Goal: Transaction & Acquisition: Purchase product/service

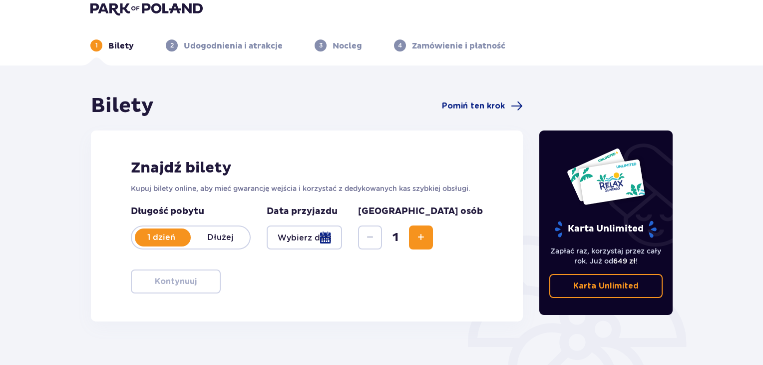
scroll to position [11, 0]
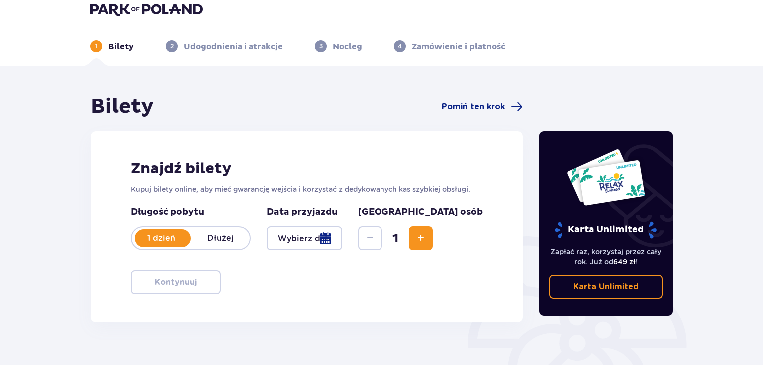
click at [342, 237] on div at bounding box center [304, 238] width 75 height 24
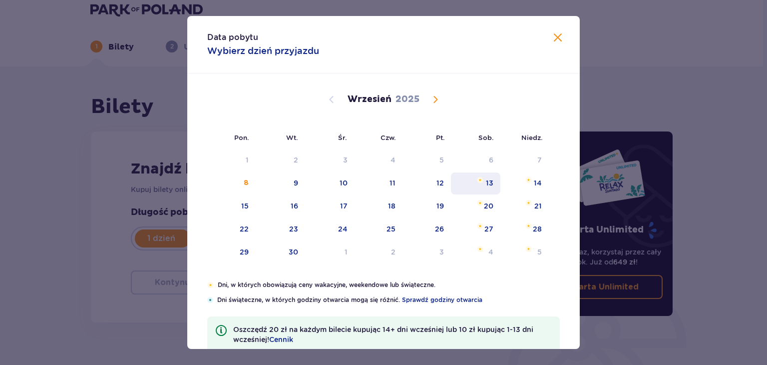
click at [497, 180] on div "13" at bounding box center [475, 183] width 49 height 22
type input "[DATE]"
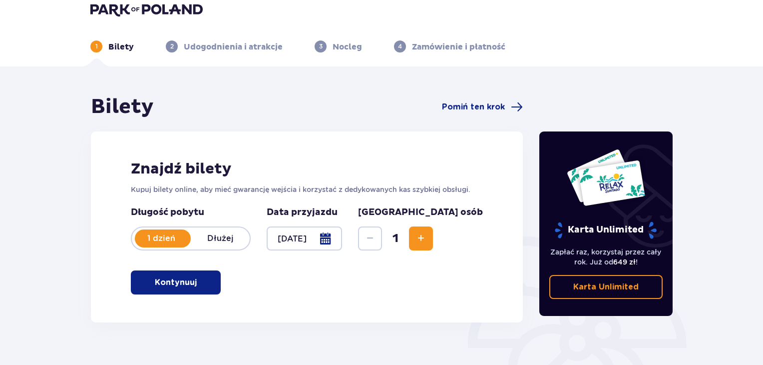
click at [427, 238] on span "Increase" at bounding box center [421, 238] width 12 height 12
click at [198, 268] on div "Znajdź bilety Kupuj bilety online, aby mieć gwarancję wejścia i korzystać z ded…" at bounding box center [307, 226] width 432 height 191
click at [194, 279] on span "button" at bounding box center [199, 282] width 12 height 12
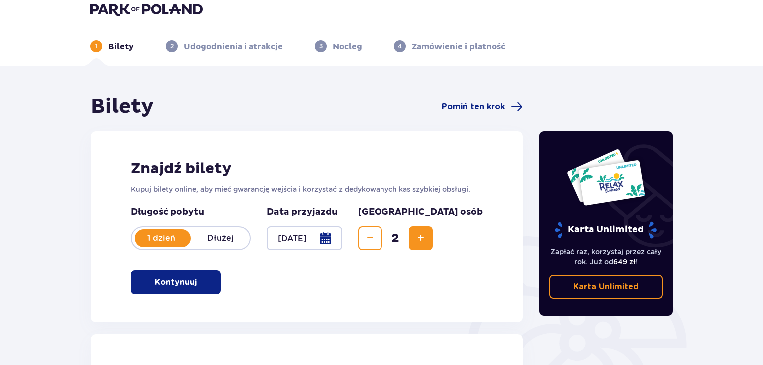
scroll to position [334, 0]
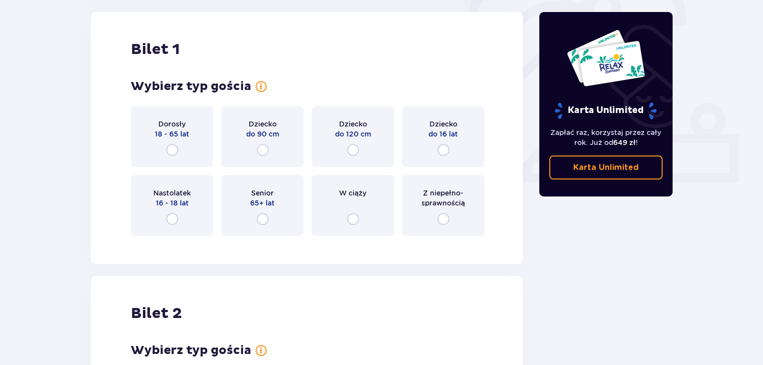
click at [179, 140] on div "Dorosły 18 - 65 lat" at bounding box center [172, 136] width 82 height 61
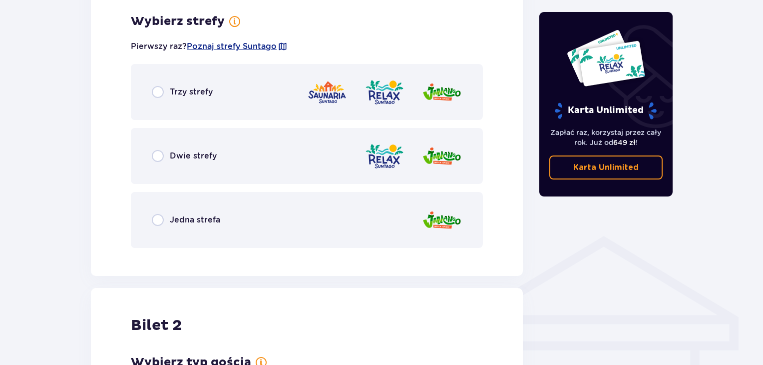
scroll to position [577, 0]
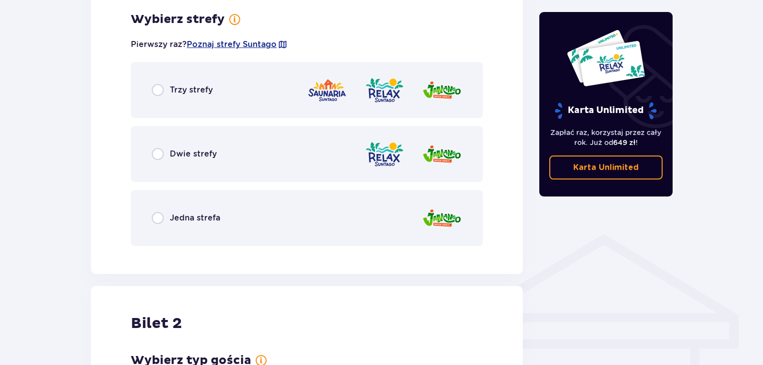
click at [200, 161] on div "Dwie strefy" at bounding box center [307, 154] width 352 height 56
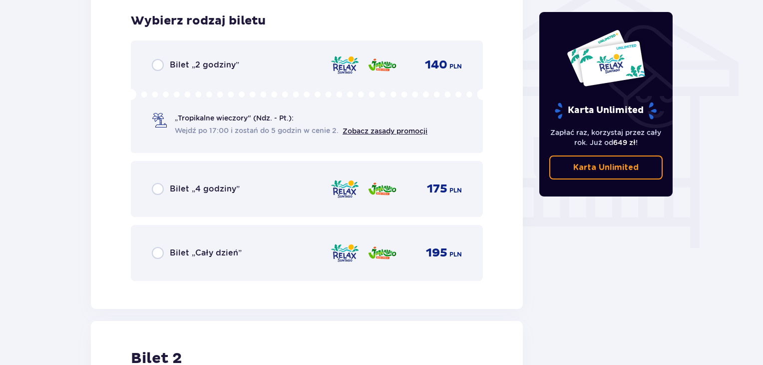
scroll to position [831, 0]
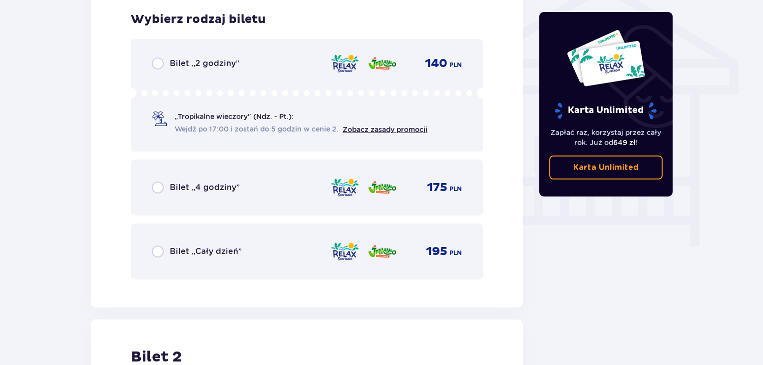
click at [221, 257] on div "Bilet „Cały dzień” 195 PLN" at bounding box center [307, 251] width 310 height 21
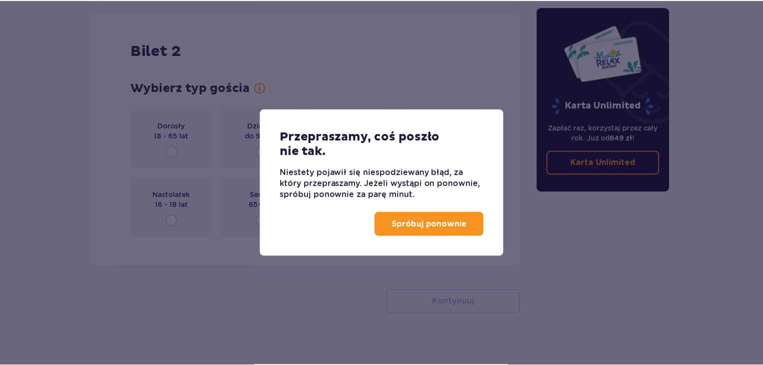
scroll to position [1138, 0]
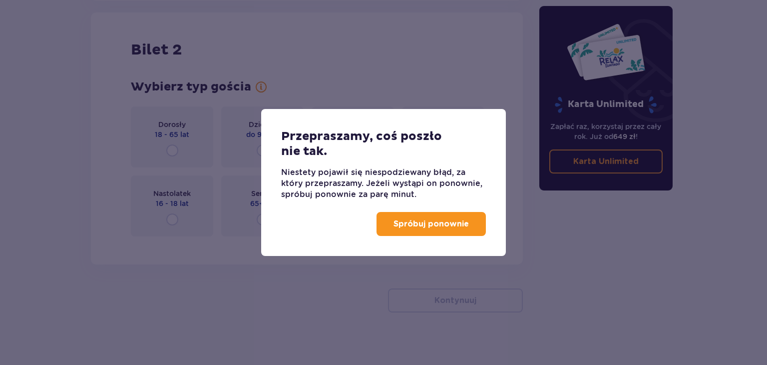
click at [422, 229] on p "Spróbuj ponownie" at bounding box center [431, 223] width 75 height 11
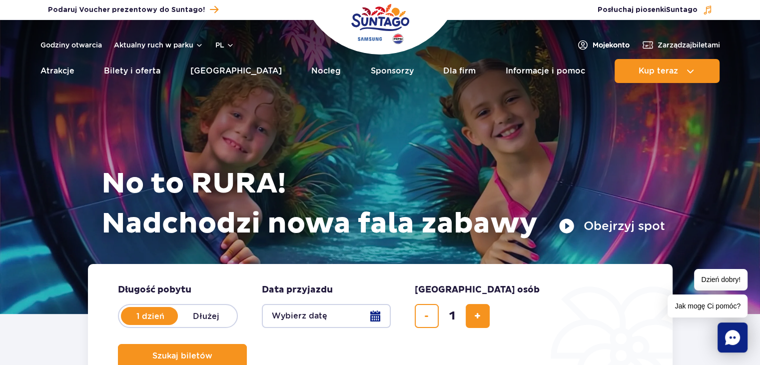
click at [605, 47] on span "Moje konto" at bounding box center [610, 45] width 37 height 10
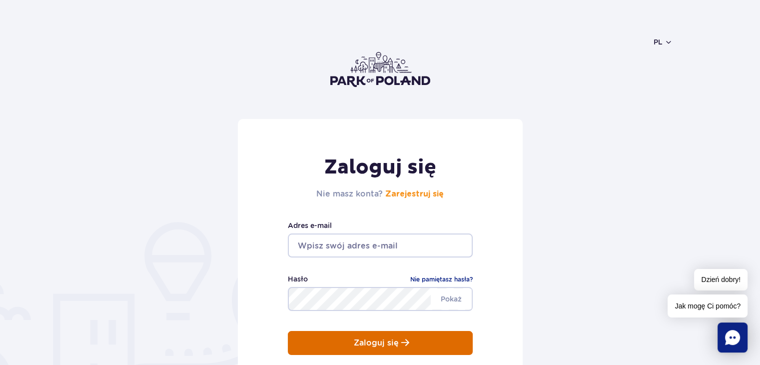
type input "katarzyna.grzegorczuk1@wp.pl"
click at [336, 342] on button "Zaloguj się" at bounding box center [380, 343] width 185 height 24
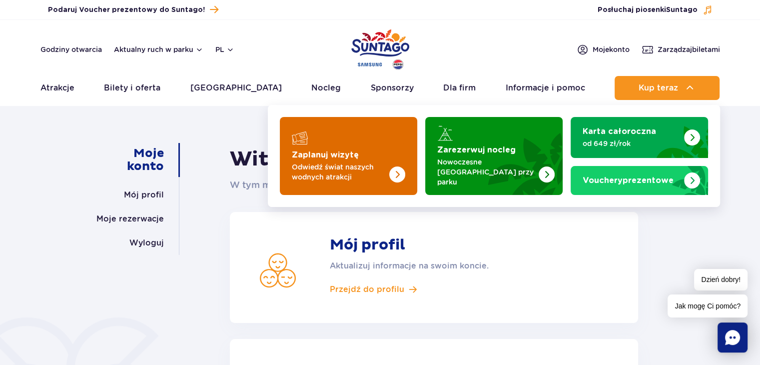
click at [355, 154] on strong "Zaplanuj wizytę" at bounding box center [325, 155] width 67 height 8
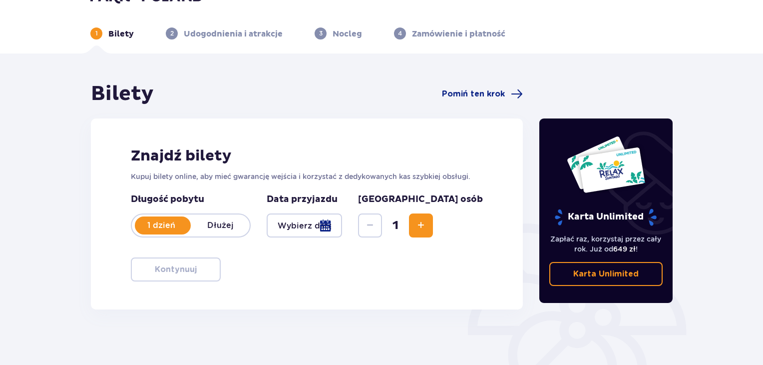
scroll to position [50, 0]
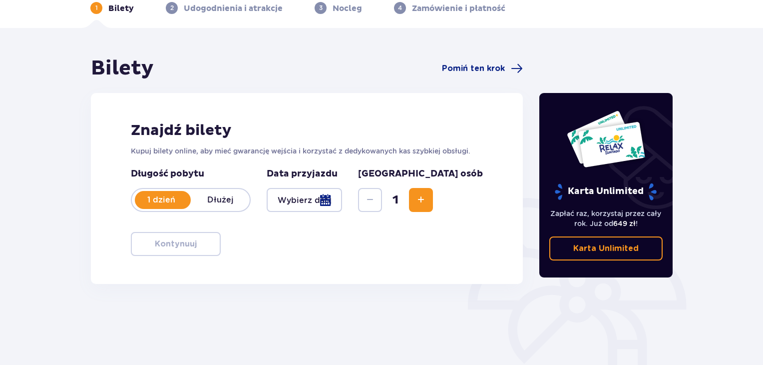
click at [342, 197] on div at bounding box center [304, 200] width 75 height 24
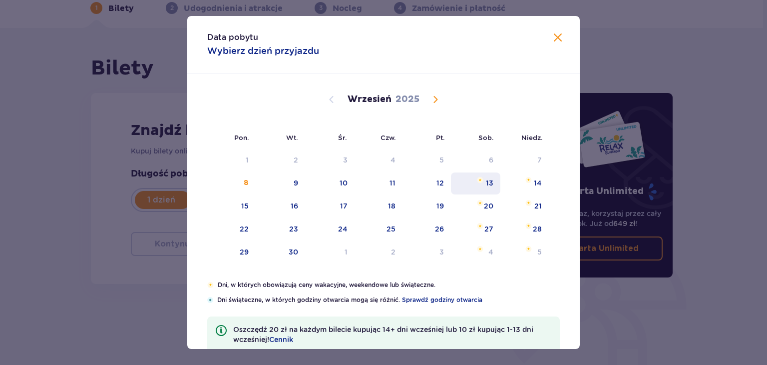
click at [474, 178] on div "13" at bounding box center [475, 183] width 49 height 22
type input "13.09.25"
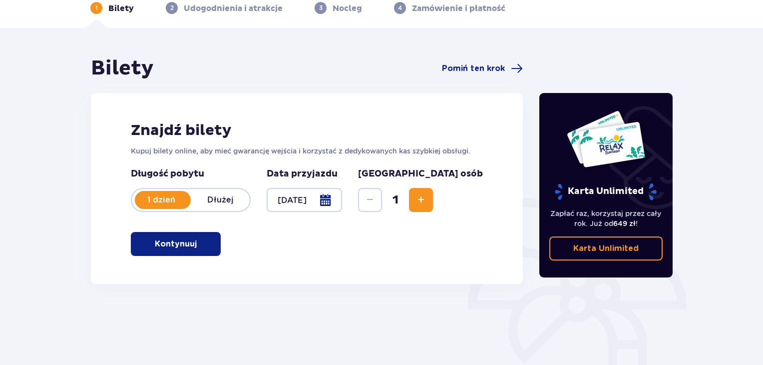
click at [427, 201] on span "Increase" at bounding box center [421, 200] width 12 height 12
click at [195, 247] on span "button" at bounding box center [199, 244] width 12 height 12
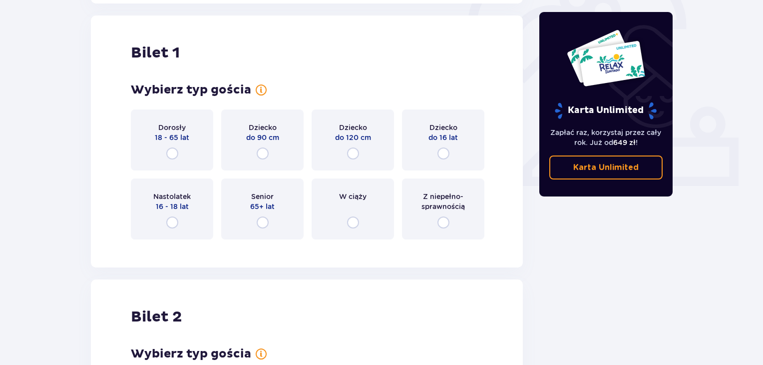
scroll to position [334, 0]
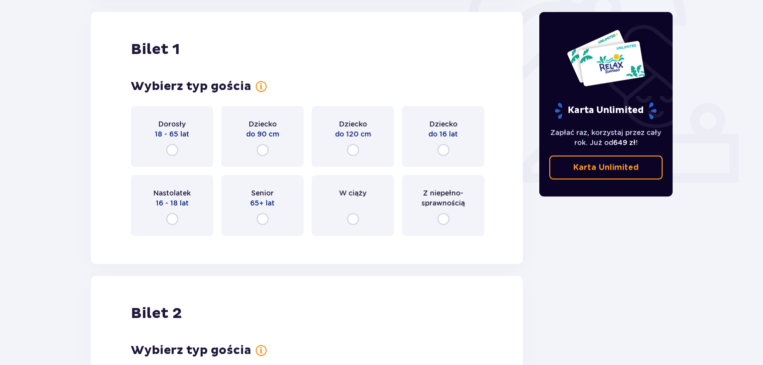
click at [192, 149] on div "Dorosły 18 - 65 lat" at bounding box center [172, 136] width 82 height 61
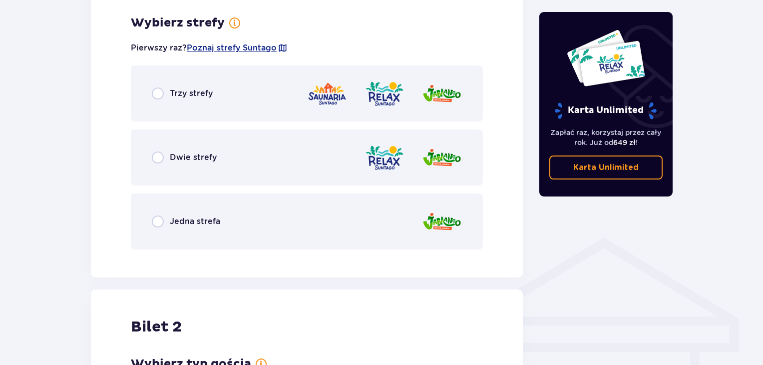
scroll to position [577, 0]
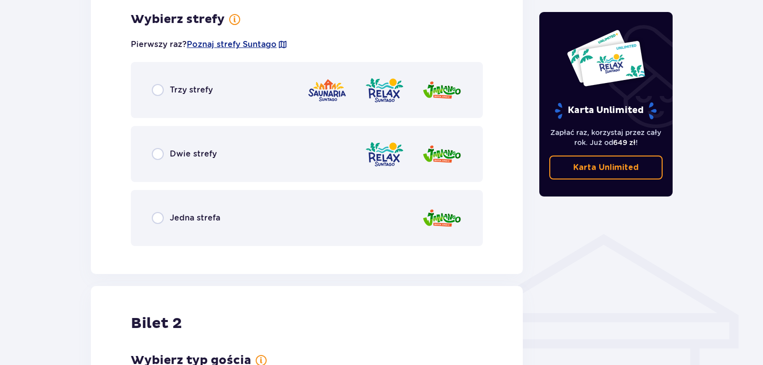
click at [195, 156] on p "Dwie strefy" at bounding box center [193, 153] width 47 height 11
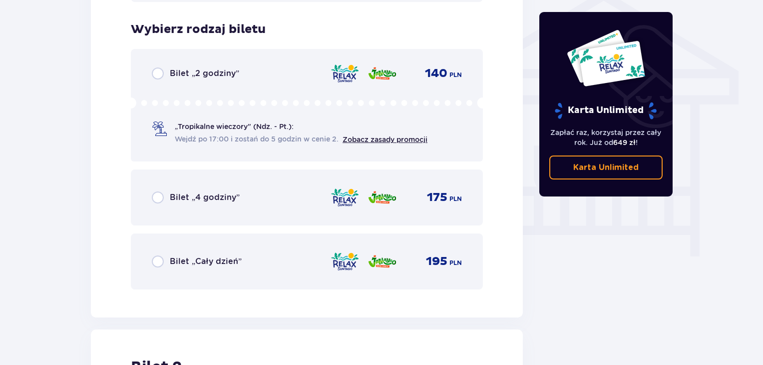
scroll to position [831, 0]
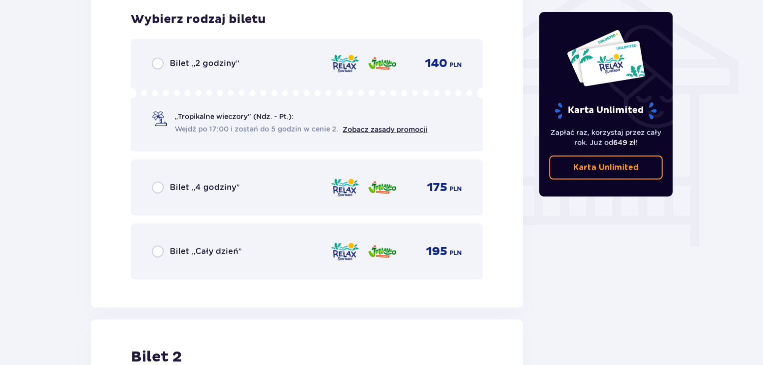
click at [198, 255] on p "Bilet „Cały dzień”" at bounding box center [206, 251] width 72 height 11
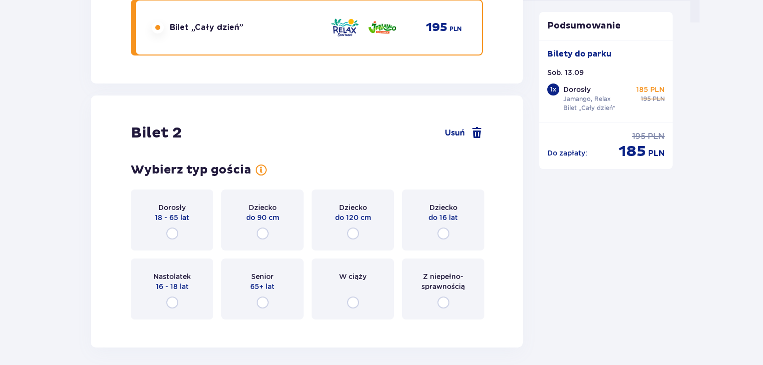
click at [164, 221] on p "18 - 65 lat" at bounding box center [172, 217] width 34 height 10
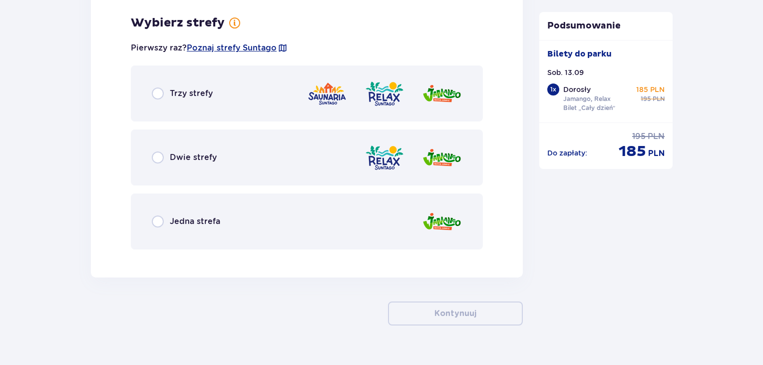
scroll to position [1382, 0]
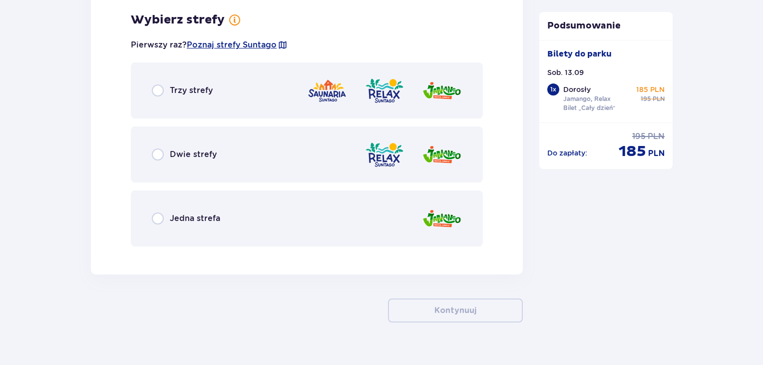
click at [239, 150] on div "Dwie strefy" at bounding box center [307, 154] width 352 height 56
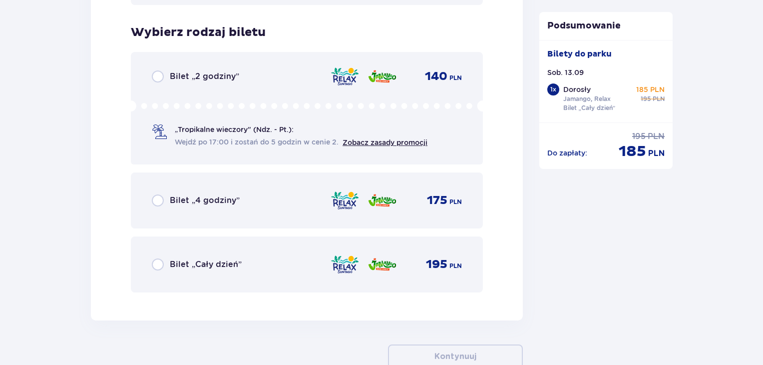
scroll to position [1636, 0]
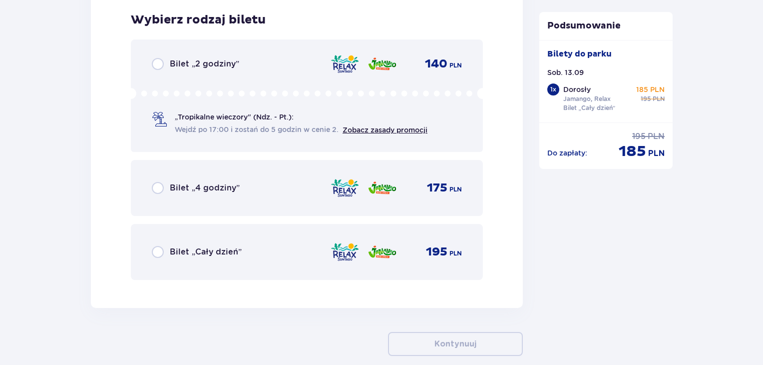
click at [254, 236] on div "Bilet „Cały dzień” 195 PLN" at bounding box center [307, 252] width 352 height 56
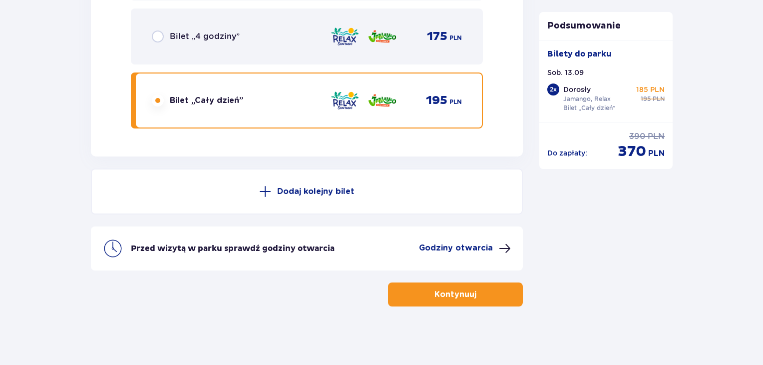
scroll to position [1787, 0]
click at [449, 288] on p "Kontynuuj" at bounding box center [456, 293] width 42 height 11
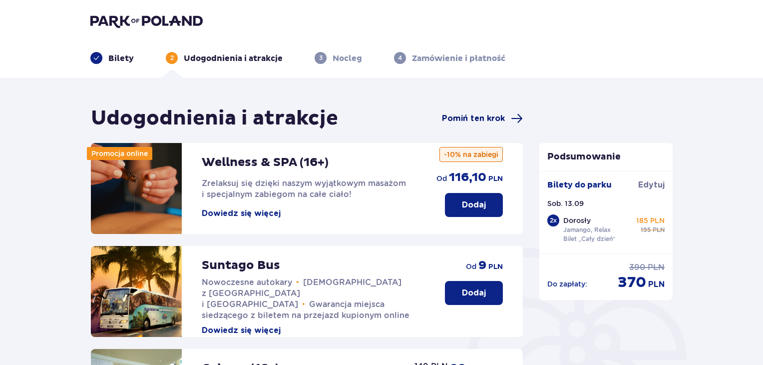
click at [466, 116] on span "Pomiń ten krok" at bounding box center [473, 118] width 63 height 11
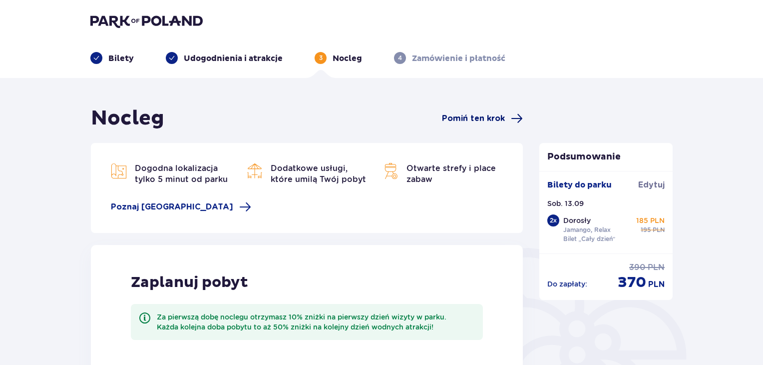
click at [462, 119] on span "Pomiń ten krok" at bounding box center [473, 118] width 63 height 11
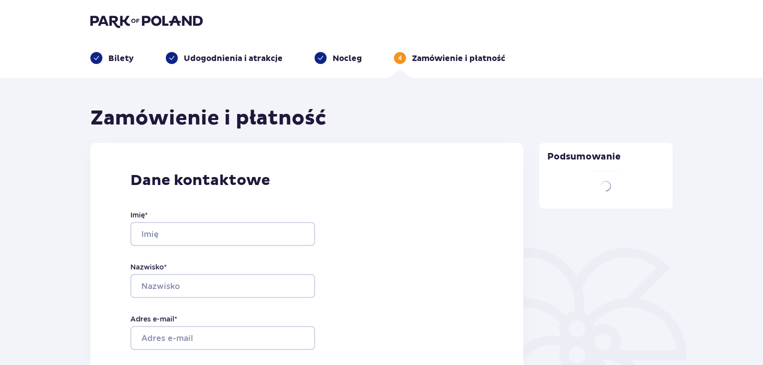
type input "Katarzyna"
type input "Grzegorczuk"
type input "[EMAIL_ADDRESS][DOMAIN_NAME]"
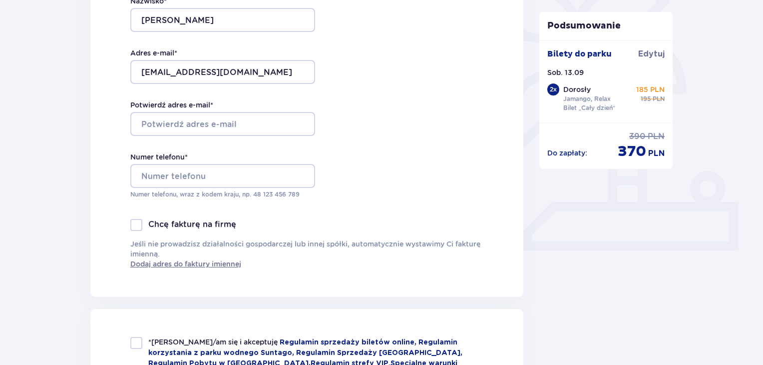
scroll to position [266, 0]
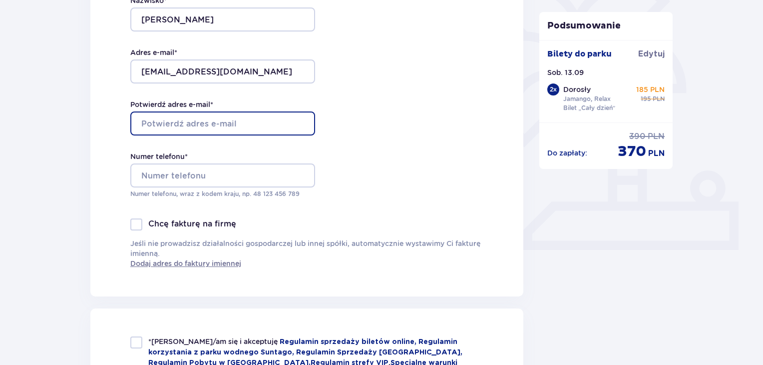
click at [185, 126] on input "Potwierdź adres e-mail *" at bounding box center [222, 123] width 185 height 24
type input "[EMAIL_ADDRESS][DOMAIN_NAME]"
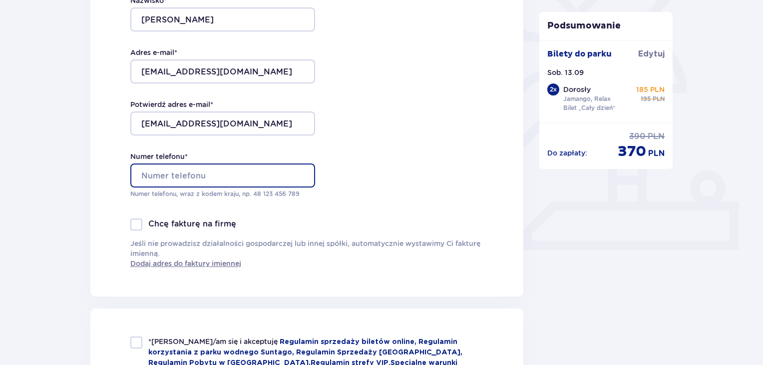
click at [180, 173] on input "Numer telefonu *" at bounding box center [222, 175] width 185 height 24
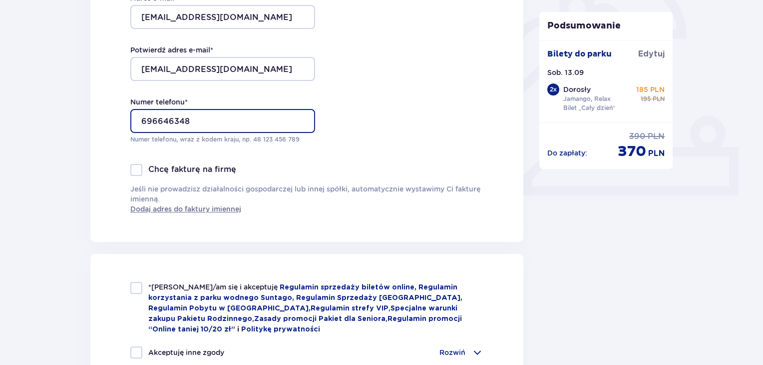
scroll to position [333, 0]
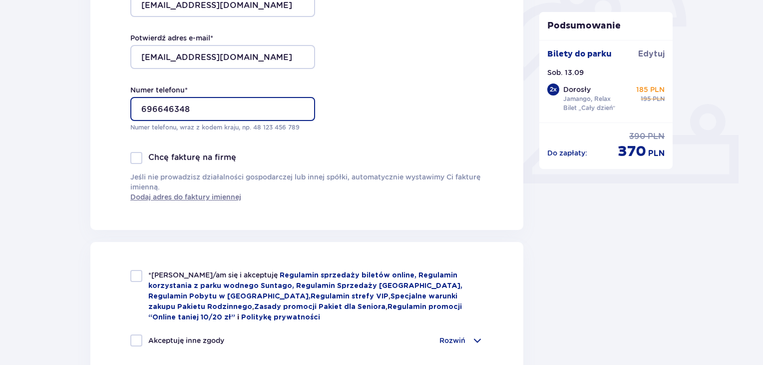
type input "696646348"
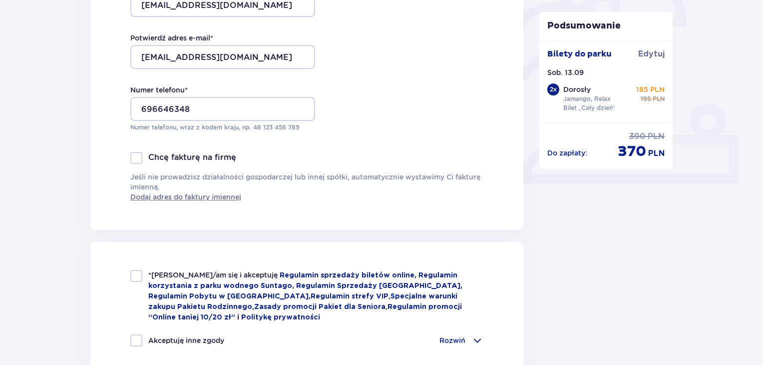
click at [136, 267] on div "*Zapoznałem/am się i akceptuję Regulamin sprzedaży biletów online, Regulamin ko…" at bounding box center [306, 337] width 433 height 191
click at [137, 275] on div at bounding box center [136, 276] width 12 height 12
checkbox input "true"
click at [143, 335] on div "Akceptuję inne zgody" at bounding box center [177, 340] width 94 height 12
checkbox input "true"
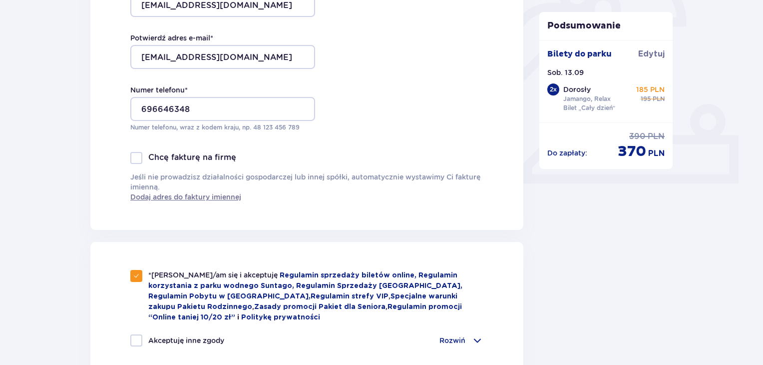
checkbox input "true"
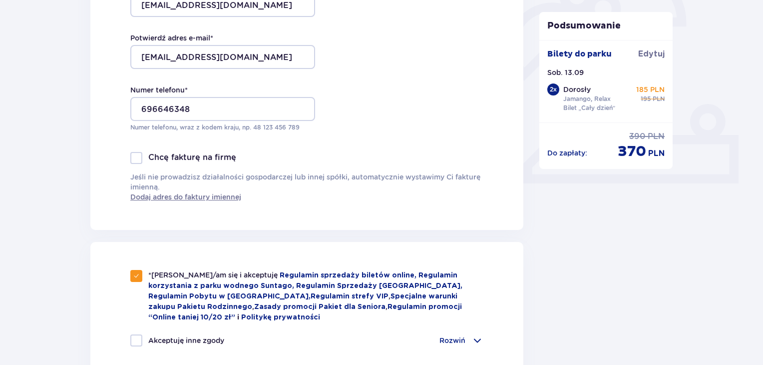
checkbox input "true"
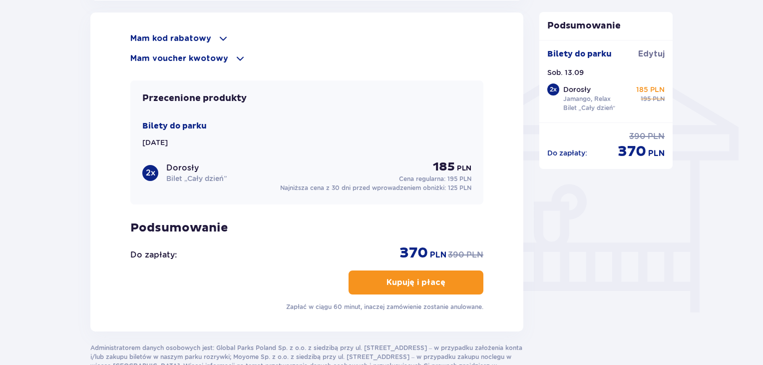
scroll to position [766, 0]
click at [194, 57] on p "Mam voucher kwotowy" at bounding box center [179, 57] width 98 height 11
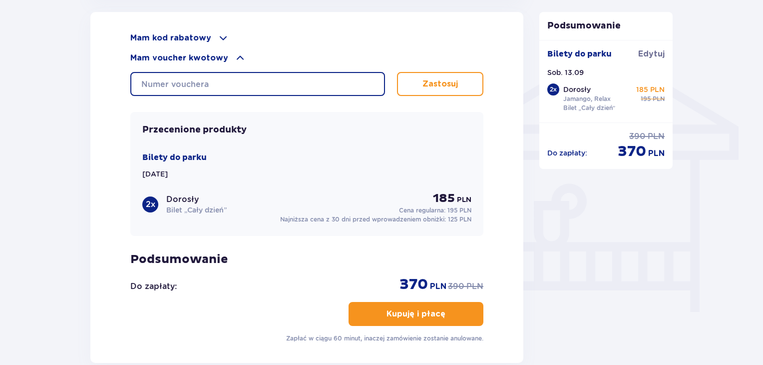
click at [199, 78] on input "text" at bounding box center [257, 84] width 255 height 24
type input "0640004077038672"
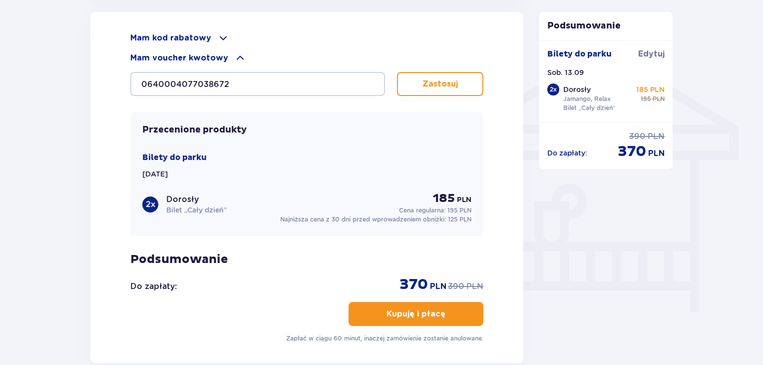
click at [461, 82] on button "Zastosuj" at bounding box center [440, 84] width 86 height 24
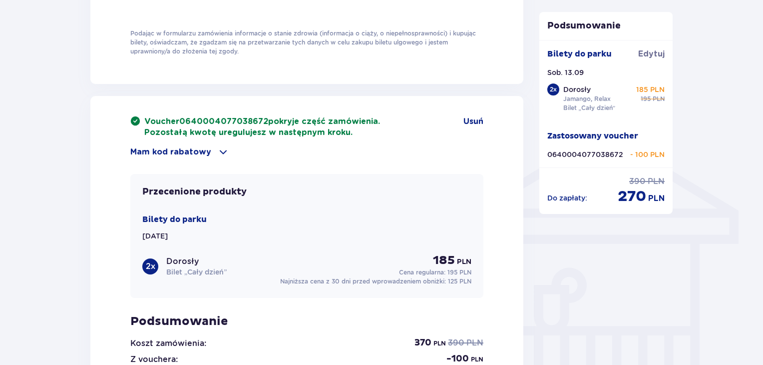
scroll to position [682, 0]
click at [477, 115] on span "Usuń" at bounding box center [474, 120] width 20 height 11
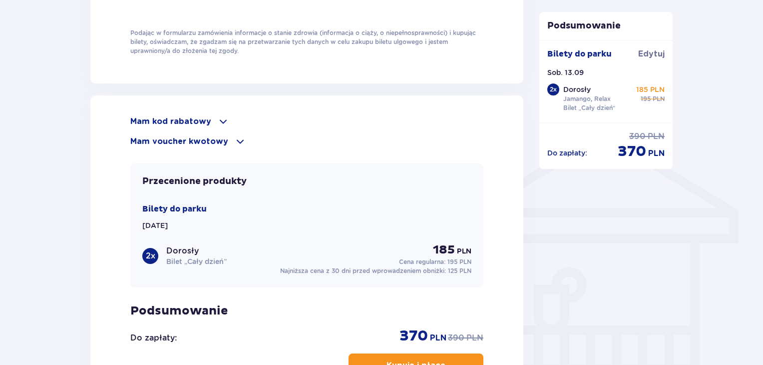
click at [198, 136] on p "Mam voucher kwotowy" at bounding box center [179, 141] width 98 height 11
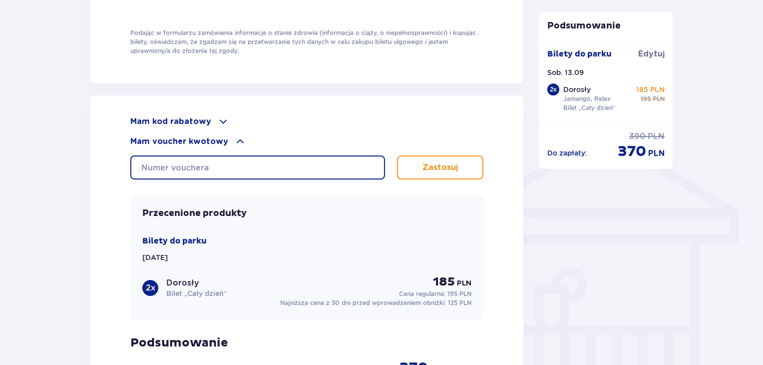
click at [198, 164] on input "text" at bounding box center [257, 167] width 255 height 24
type input "0630005106488470"
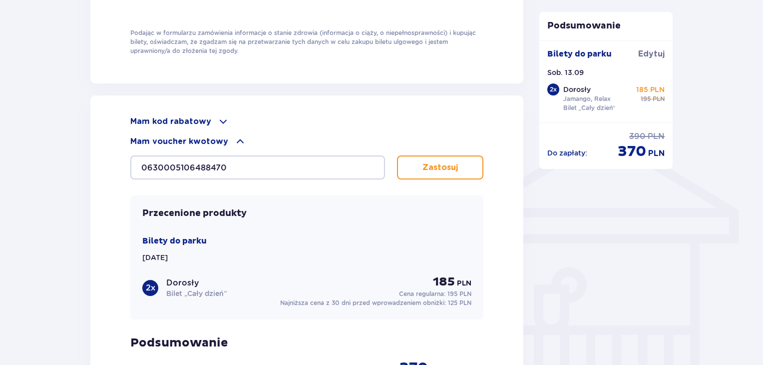
click at [424, 168] on p "Zastosuj" at bounding box center [440, 167] width 35 height 11
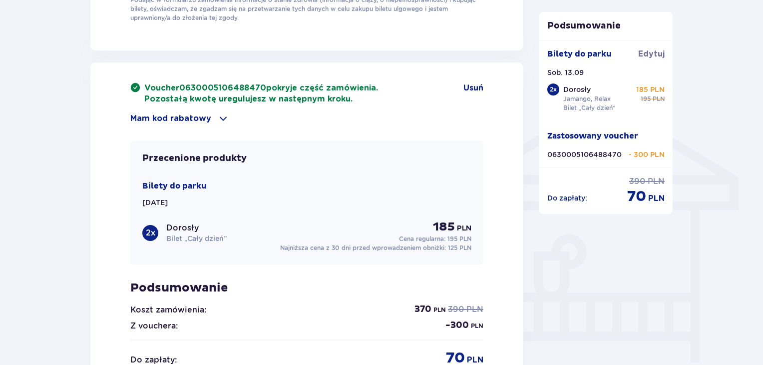
scroll to position [716, 0]
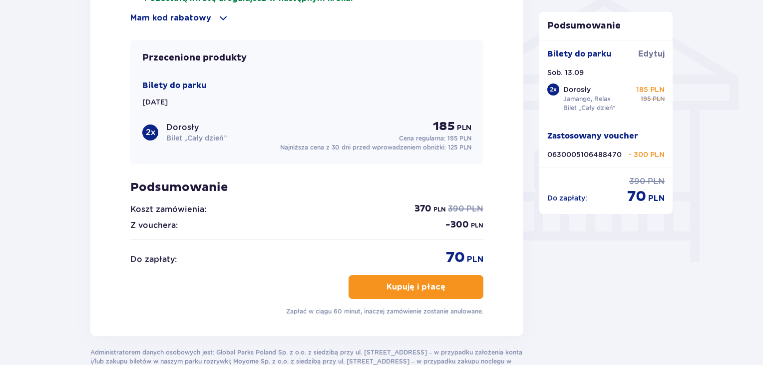
click at [216, 195] on div "Voucher 0630005106488470 pokryje część zamówienia. Pozostałą kwotę uregulujesz …" at bounding box center [306, 149] width 353 height 334
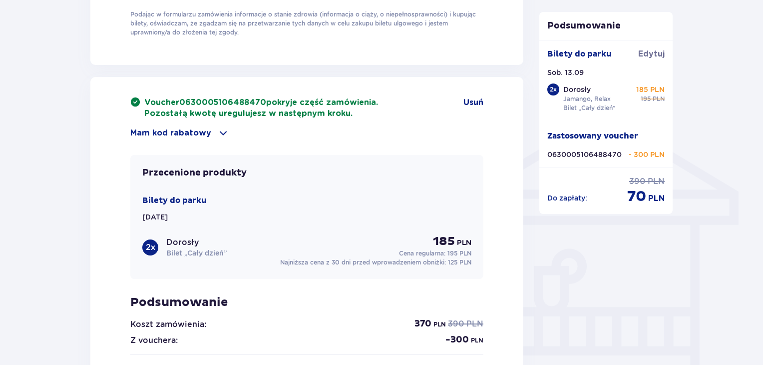
scroll to position [666, 0]
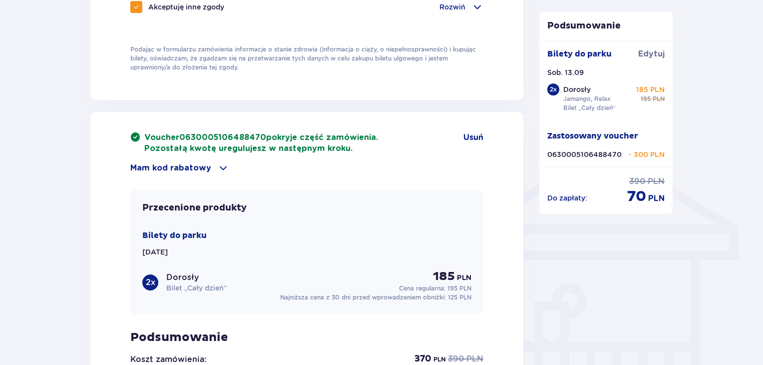
click at [179, 163] on p "Mam kod rabatowy" at bounding box center [170, 167] width 81 height 11
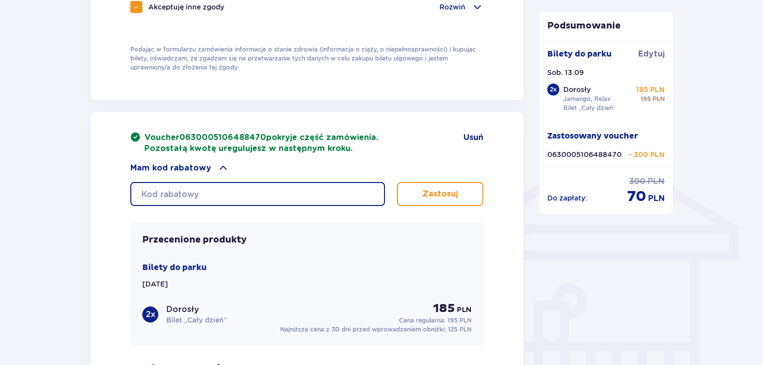
click at [190, 184] on input "text" at bounding box center [257, 194] width 255 height 24
type input "0640004077038672"
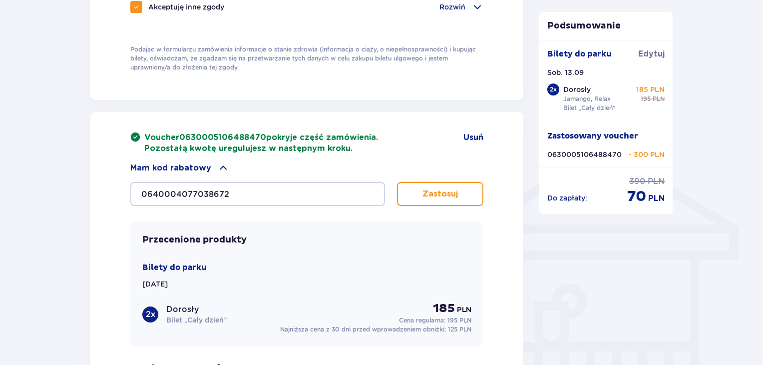
click at [451, 185] on button "Zastosuj" at bounding box center [440, 194] width 86 height 24
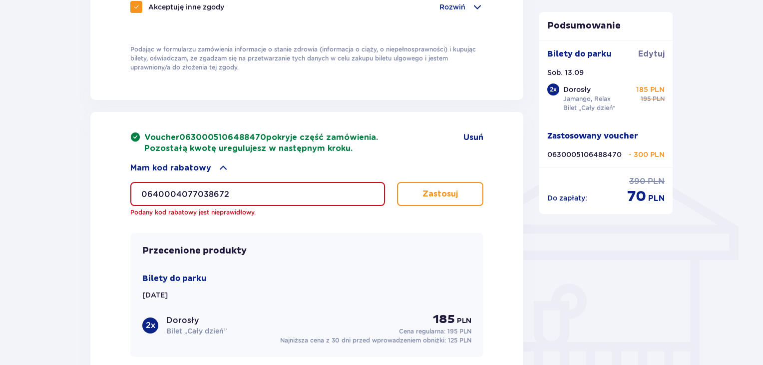
click at [451, 185] on button "Zastosuj" at bounding box center [440, 194] width 86 height 24
drag, startPoint x: 255, startPoint y: 184, endPoint x: 98, endPoint y: 181, distance: 157.4
click at [98, 181] on div "Voucher 0630005106488470 pokryje część zamówienia. Pozostałą kwotę uregulujesz …" at bounding box center [306, 320] width 433 height 417
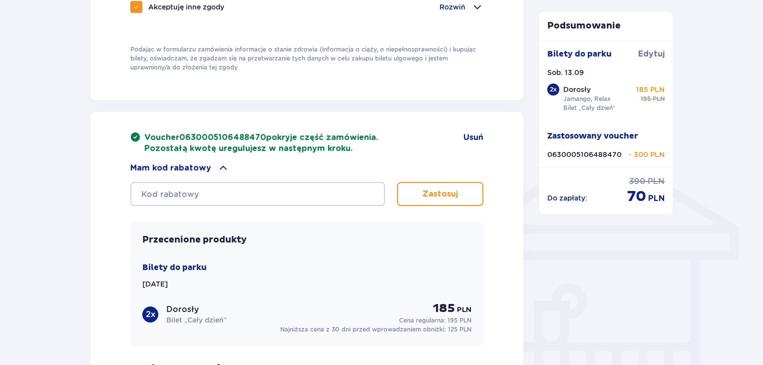
click at [102, 182] on div "Voucher 0630005106488470 pokryje część zamówienia. Pozostałą kwotę uregulujesz …" at bounding box center [306, 315] width 433 height 406
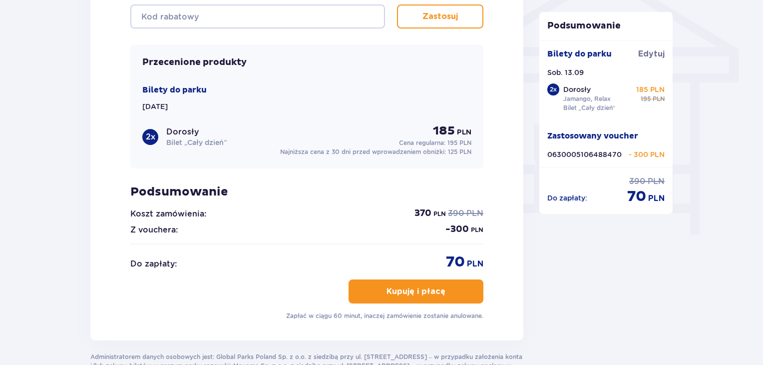
scroll to position [849, 0]
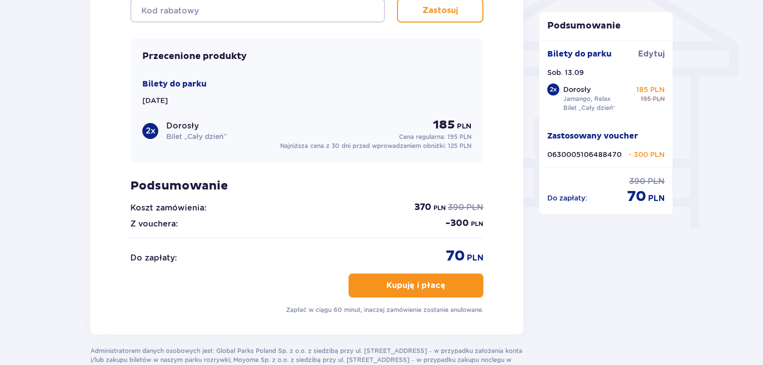
click at [434, 286] on p "Kupuję i płacę" at bounding box center [416, 285] width 59 height 11
